Goal: Task Accomplishment & Management: Manage account settings

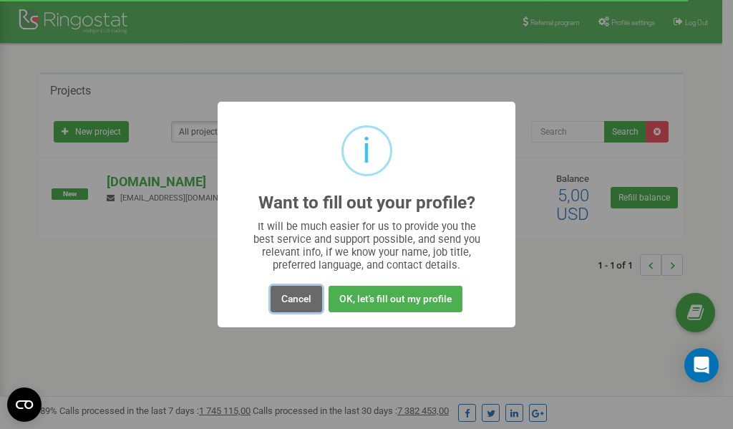
click at [296, 298] on button "Cancel" at bounding box center [296, 299] width 52 height 26
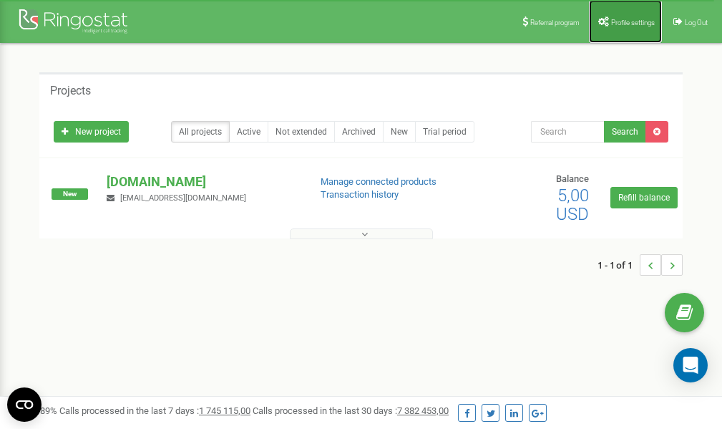
click at [625, 21] on span "Profile settings" at bounding box center [633, 23] width 44 height 8
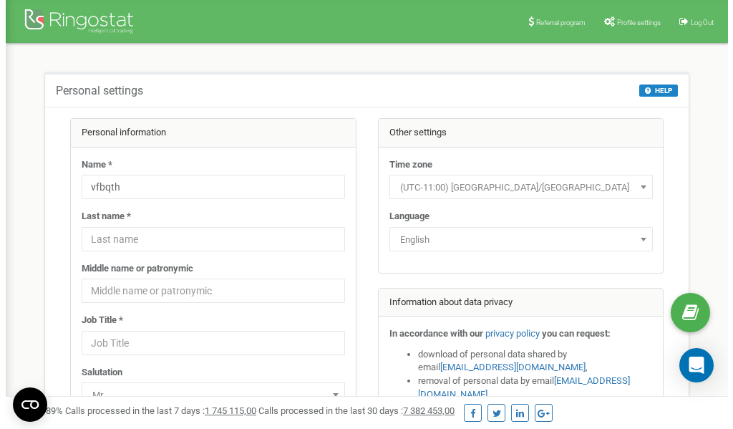
scroll to position [72, 0]
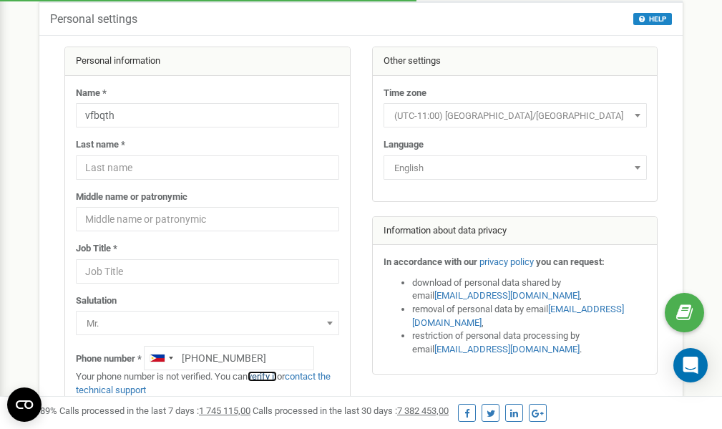
click at [267, 377] on link "verify it" at bounding box center [262, 376] width 29 height 11
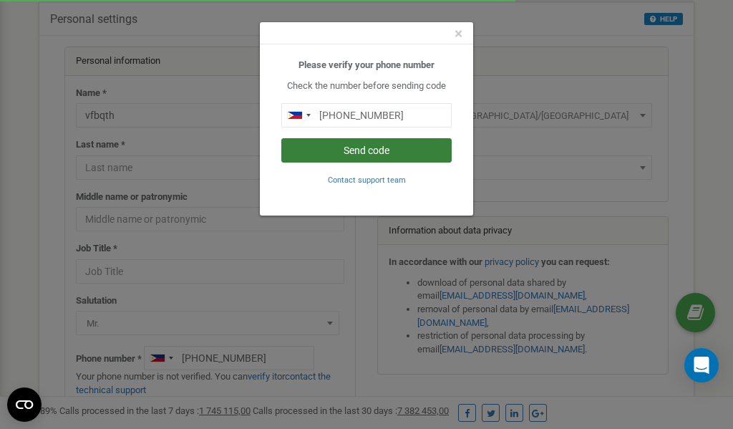
click at [354, 152] on button "Send code" at bounding box center [366, 150] width 170 height 24
